Goal: Information Seeking & Learning: Learn about a topic

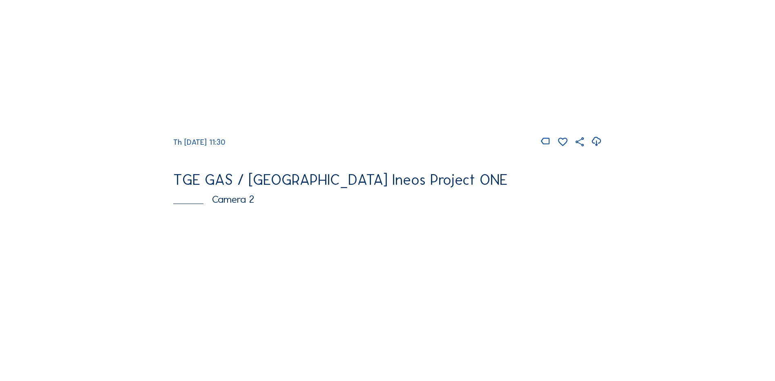
scroll to position [245, 0]
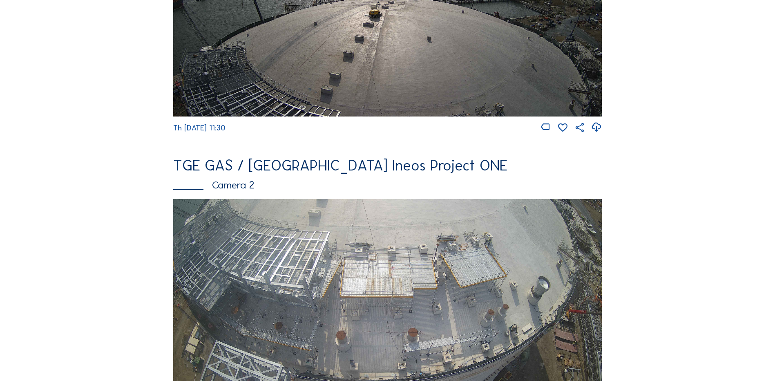
click at [321, 250] on img at bounding box center [387, 319] width 428 height 241
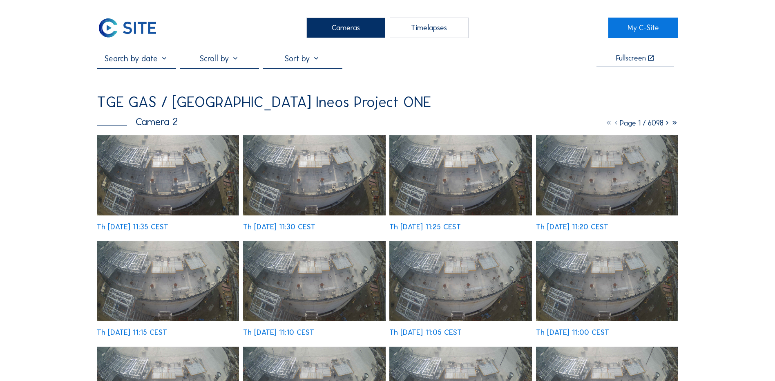
click at [186, 178] on img at bounding box center [168, 175] width 142 height 80
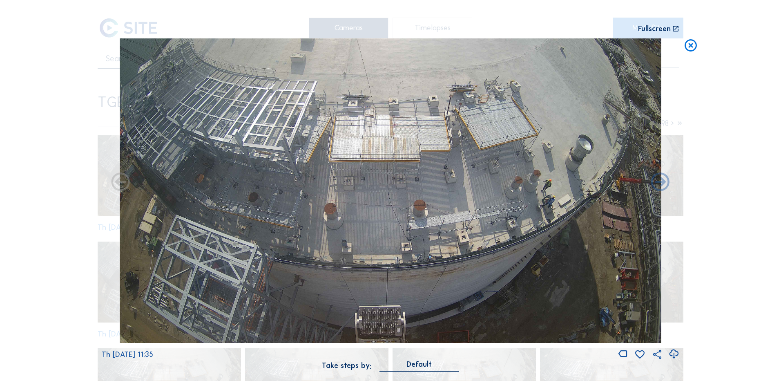
click at [673, 355] on icon at bounding box center [673, 353] width 11 height 13
click at [689, 47] on icon at bounding box center [690, 45] width 15 height 15
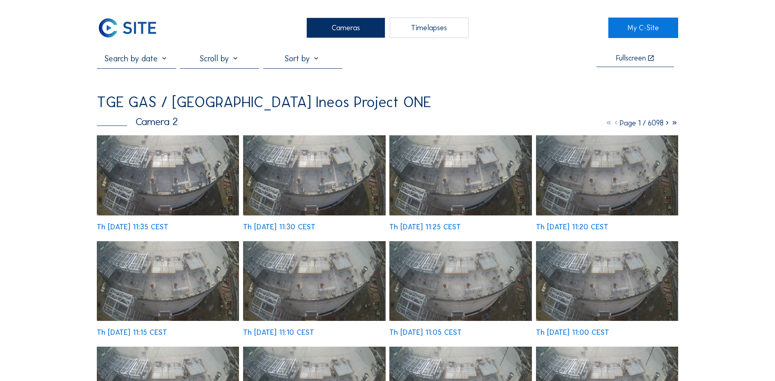
click at [350, 32] on div "Cameras" at bounding box center [345, 28] width 79 height 20
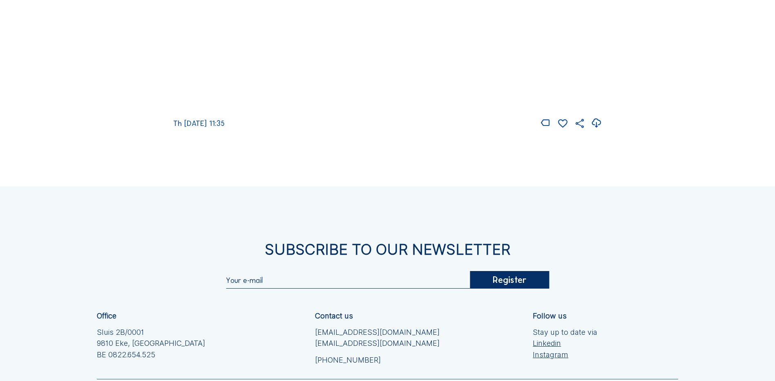
scroll to position [1225, 0]
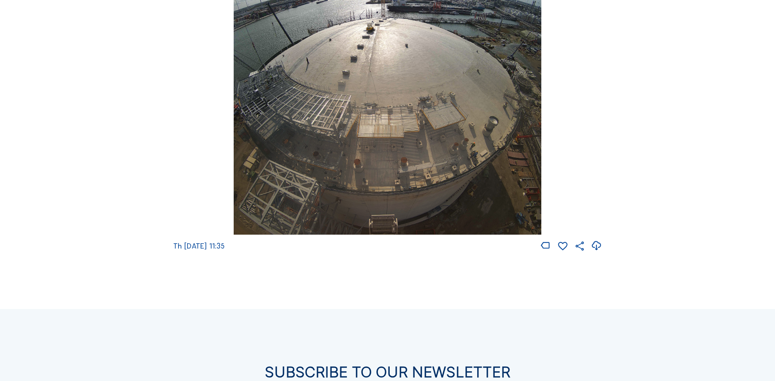
click at [344, 106] on img at bounding box center [387, 82] width 307 height 305
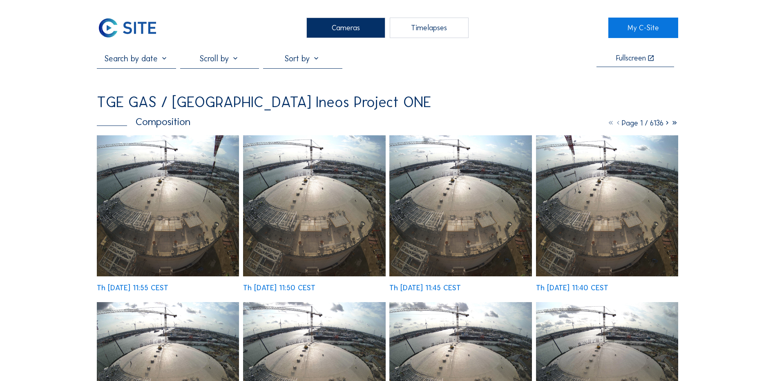
click at [177, 181] on img at bounding box center [168, 205] width 142 height 141
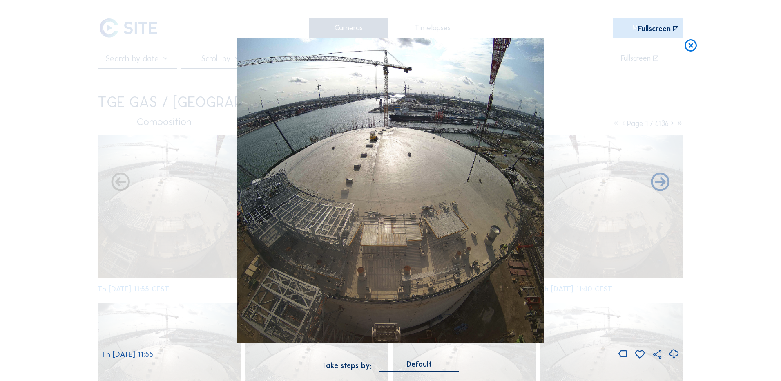
click at [674, 354] on icon at bounding box center [673, 353] width 11 height 13
click at [46, 184] on div "Scroll to travel through time | Press 'Alt' Button + Scroll to Zoom | Click and…" at bounding box center [390, 190] width 781 height 381
click at [693, 46] on icon at bounding box center [690, 45] width 15 height 15
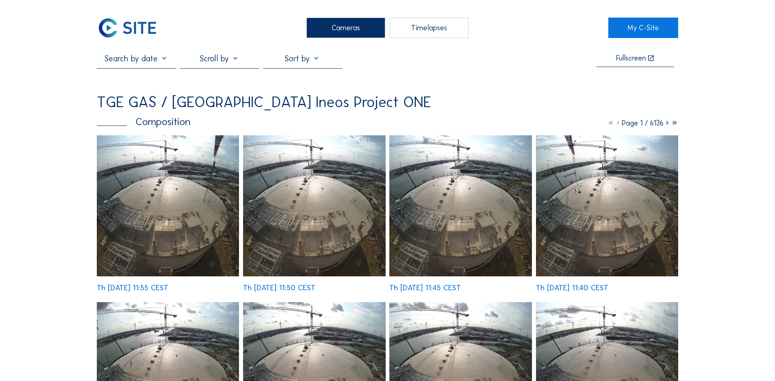
click at [351, 26] on div "Cameras" at bounding box center [345, 28] width 79 height 20
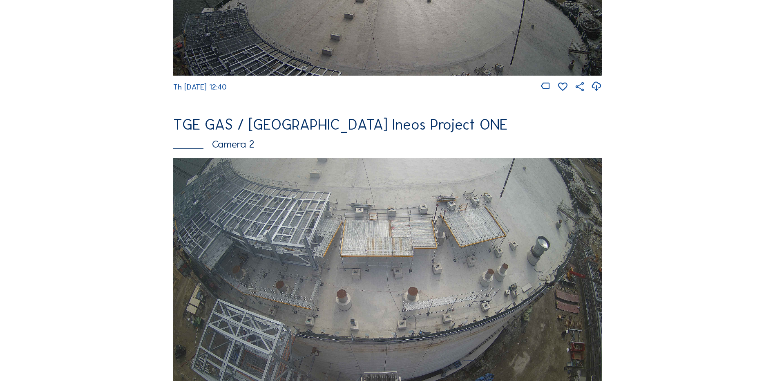
scroll to position [327, 0]
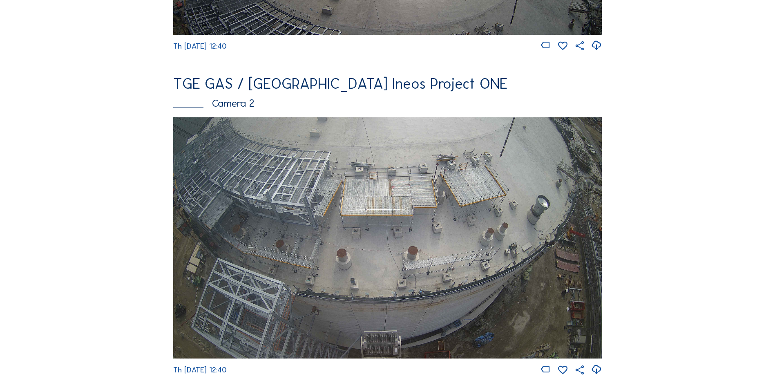
click at [306, 193] on img at bounding box center [387, 237] width 428 height 241
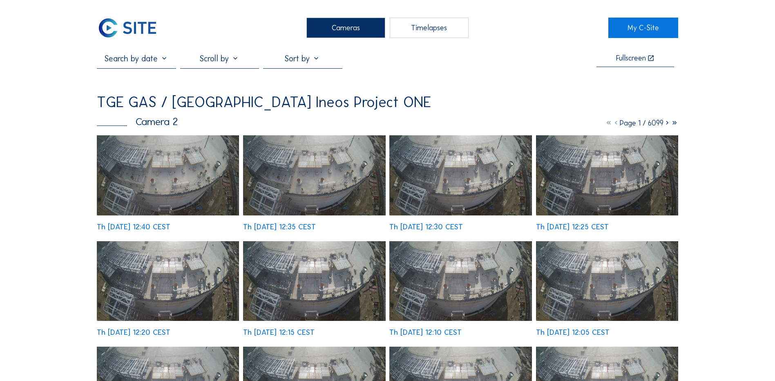
click at [179, 176] on img at bounding box center [168, 175] width 142 height 80
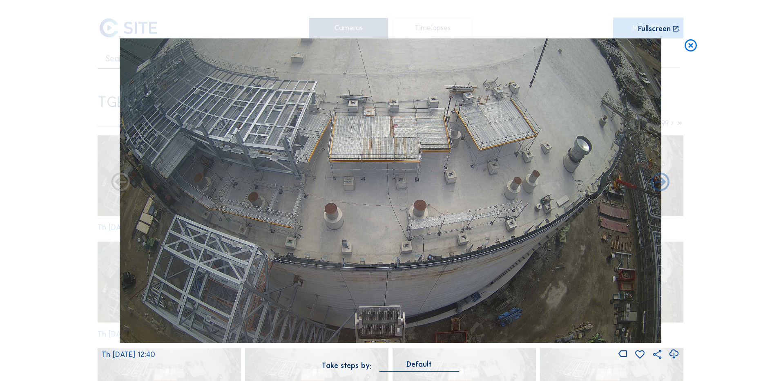
click at [676, 354] on icon at bounding box center [673, 353] width 11 height 13
click at [50, 198] on div "Scroll to travel through time | Press 'Alt' Button + Scroll to Zoom | Click and…" at bounding box center [390, 190] width 781 height 381
click at [691, 43] on icon at bounding box center [690, 45] width 15 height 15
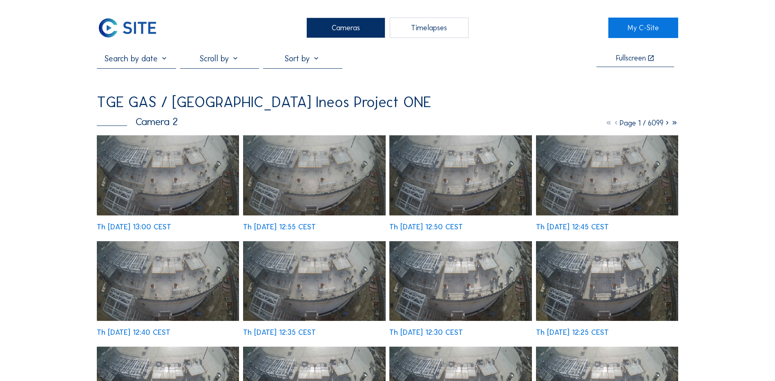
click at [346, 29] on div "Cameras" at bounding box center [345, 28] width 79 height 20
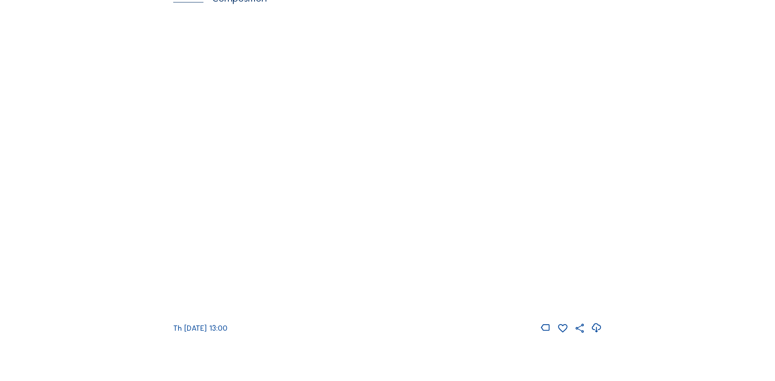
scroll to position [1144, 0]
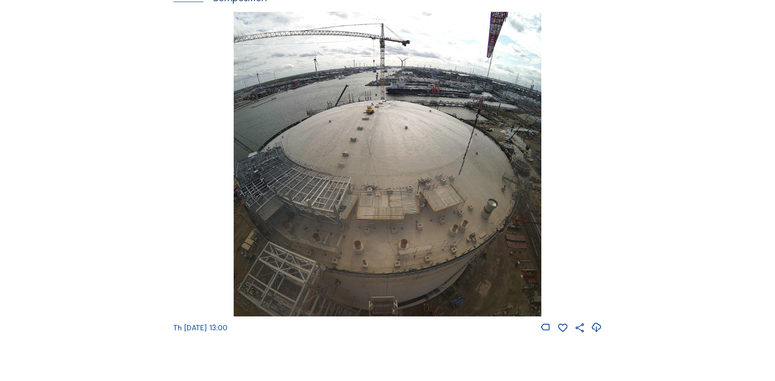
click at [360, 157] on img at bounding box center [387, 164] width 307 height 305
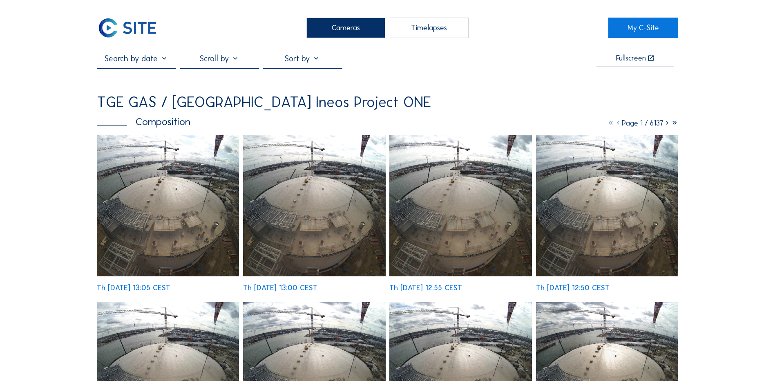
click at [177, 209] on img at bounding box center [168, 205] width 142 height 141
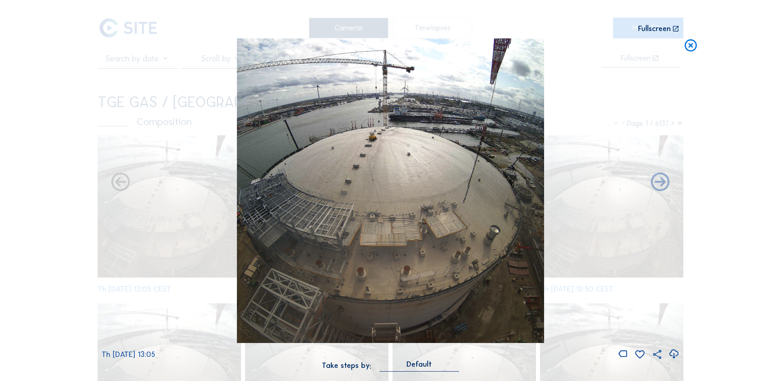
click at [675, 352] on icon at bounding box center [673, 353] width 11 height 13
click at [747, 58] on div "Scroll to travel through time | Press 'Alt' Button + Scroll to Zoom | Click and…" at bounding box center [390, 190] width 781 height 381
click at [688, 46] on icon at bounding box center [690, 45] width 15 height 15
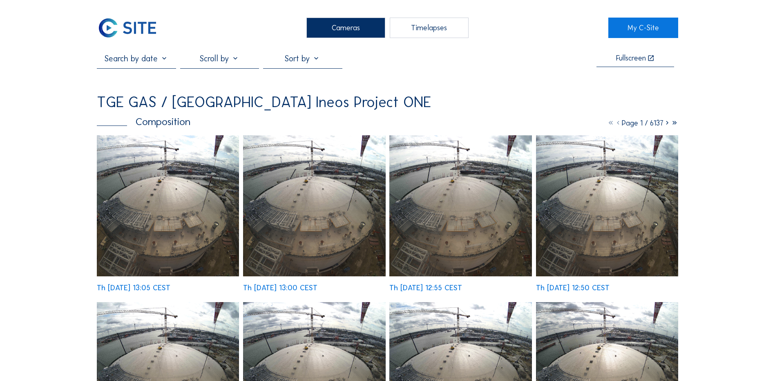
click at [352, 33] on div "Cameras" at bounding box center [345, 28] width 79 height 20
